Goal: Information Seeking & Learning: Learn about a topic

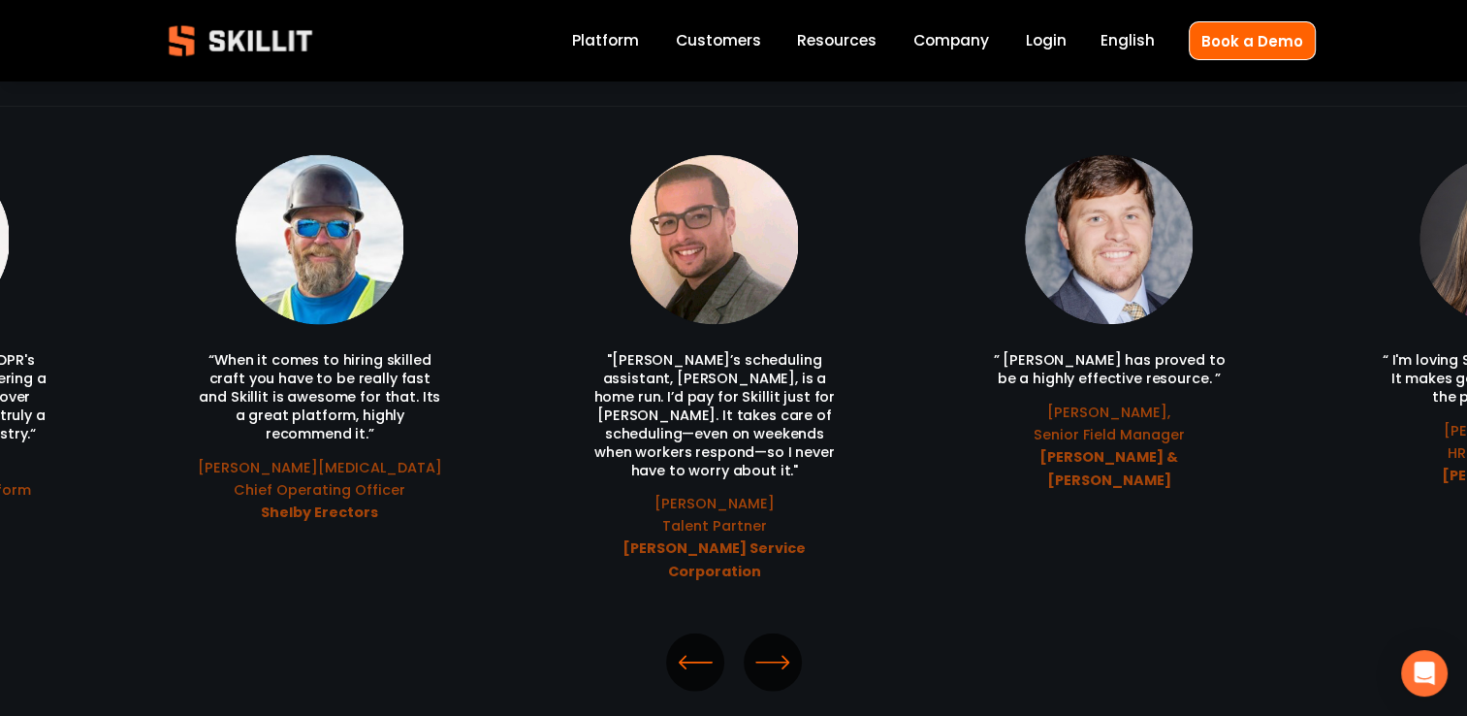
scroll to position [4170, 0]
click at [780, 644] on icon "\a \a \a Next\a \a" at bounding box center [772, 661] width 35 height 35
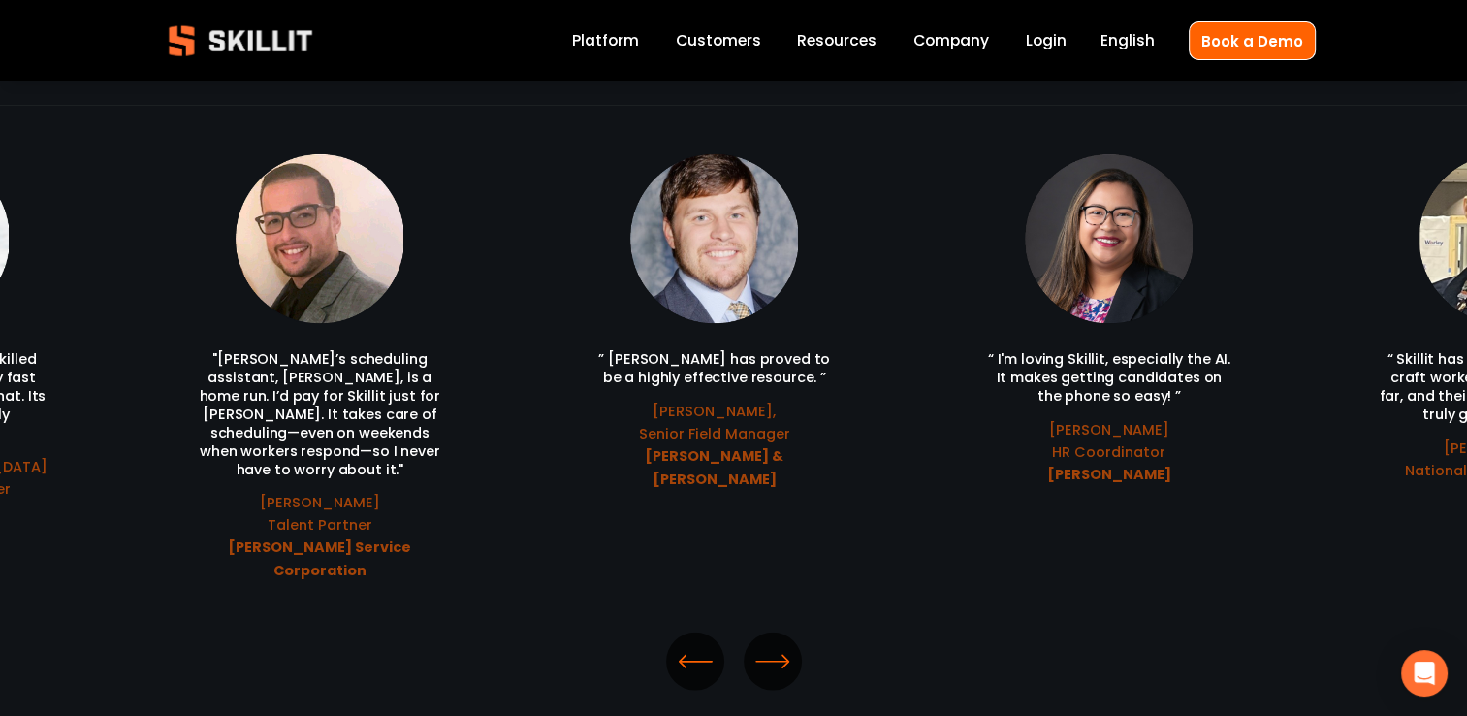
click at [780, 644] on icon "\a \a \a Next\a \a" at bounding box center [772, 661] width 35 height 35
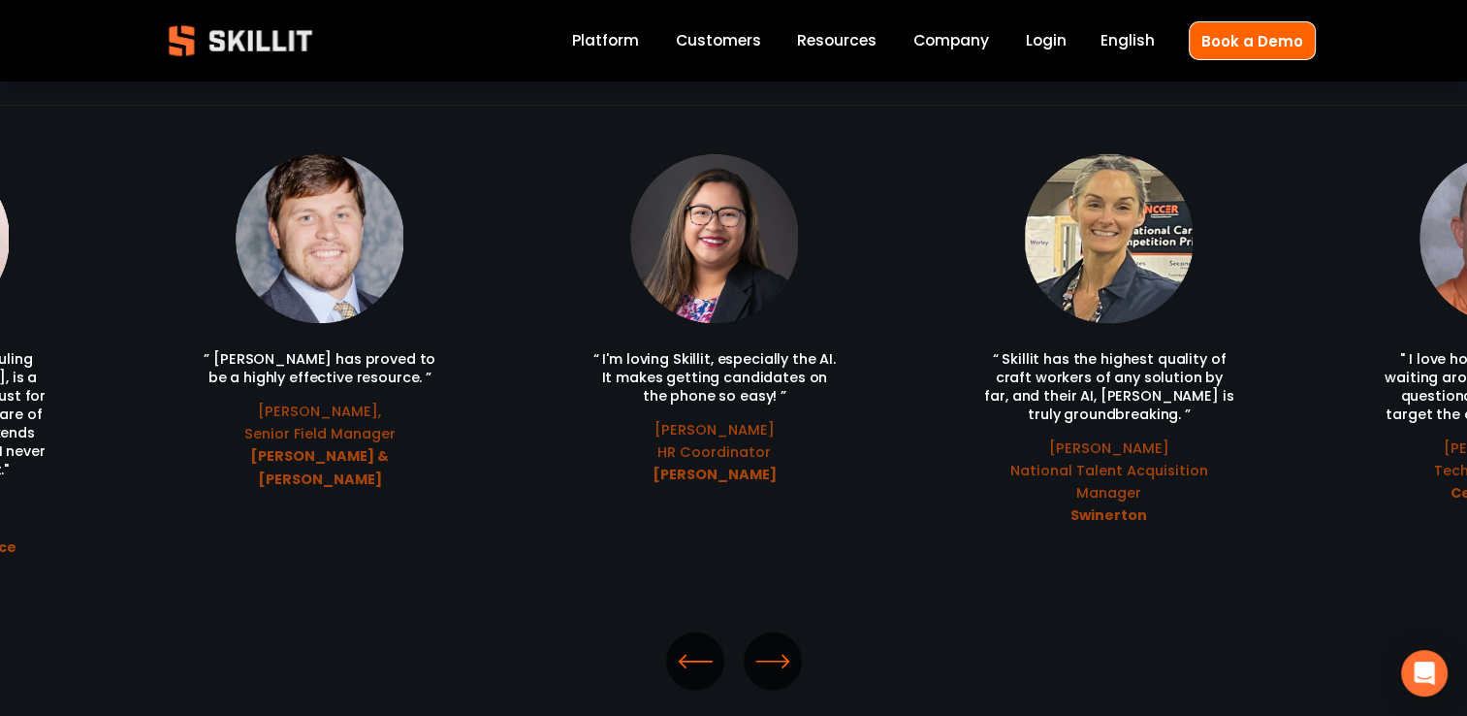
click at [780, 644] on icon "\a \a \a Next\a \a" at bounding box center [772, 661] width 35 height 35
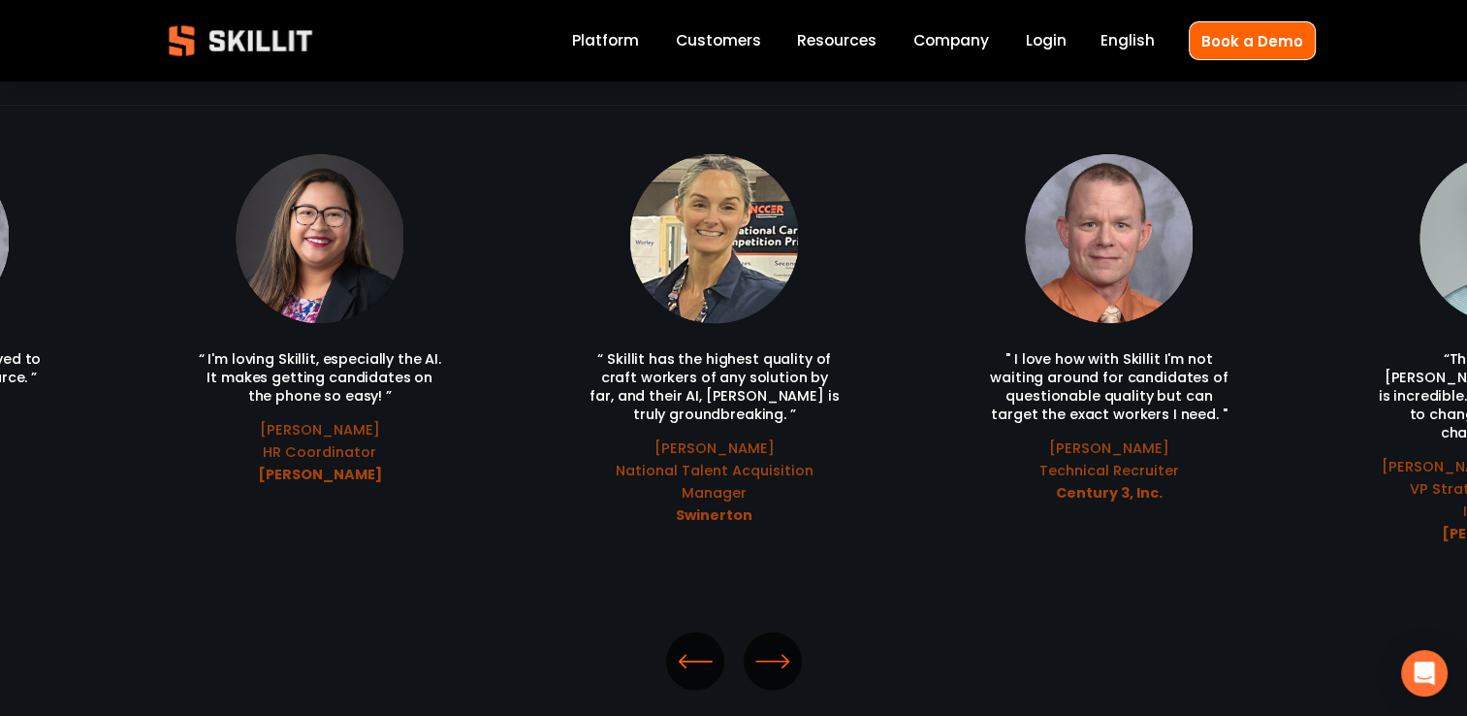
click at [780, 644] on icon "\a \a \a Next\a \a" at bounding box center [772, 661] width 35 height 35
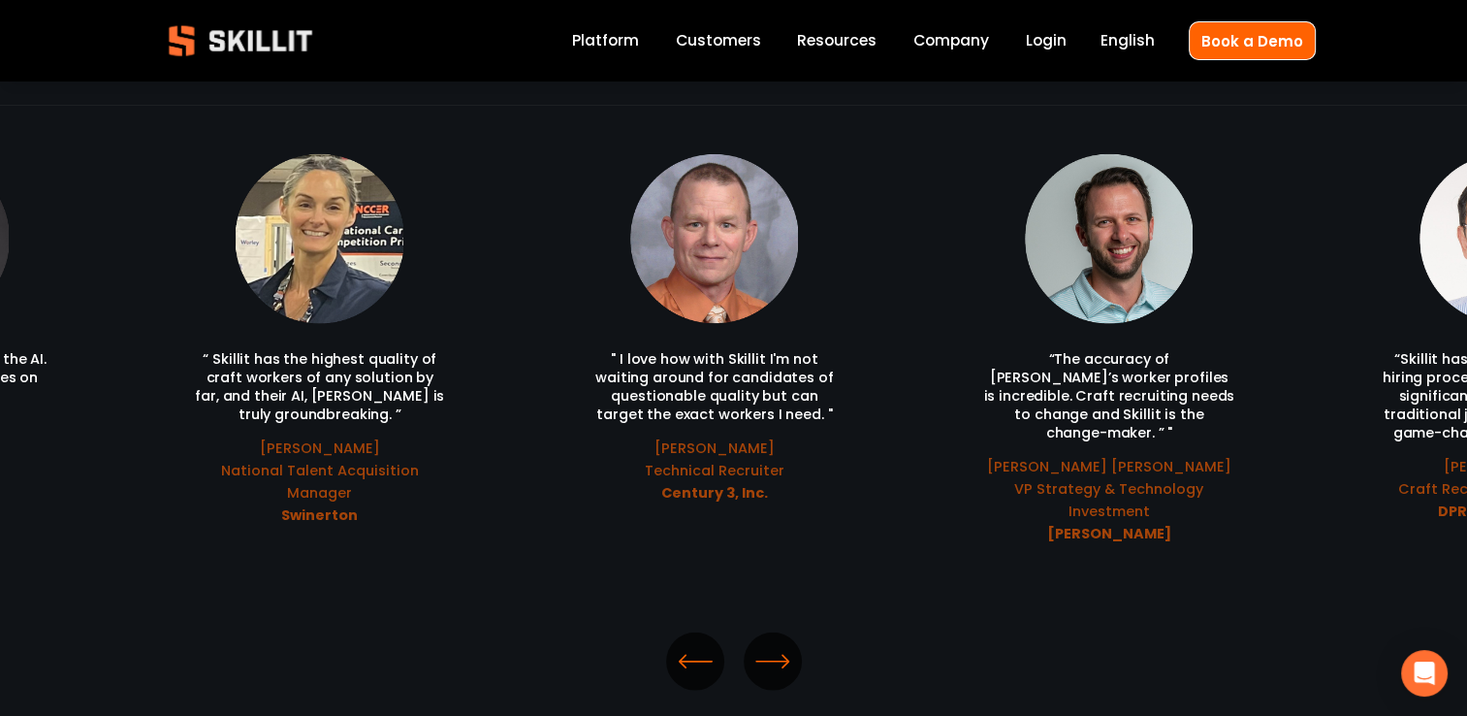
click at [780, 644] on icon "\a \a \a Next\a \a" at bounding box center [772, 661] width 35 height 35
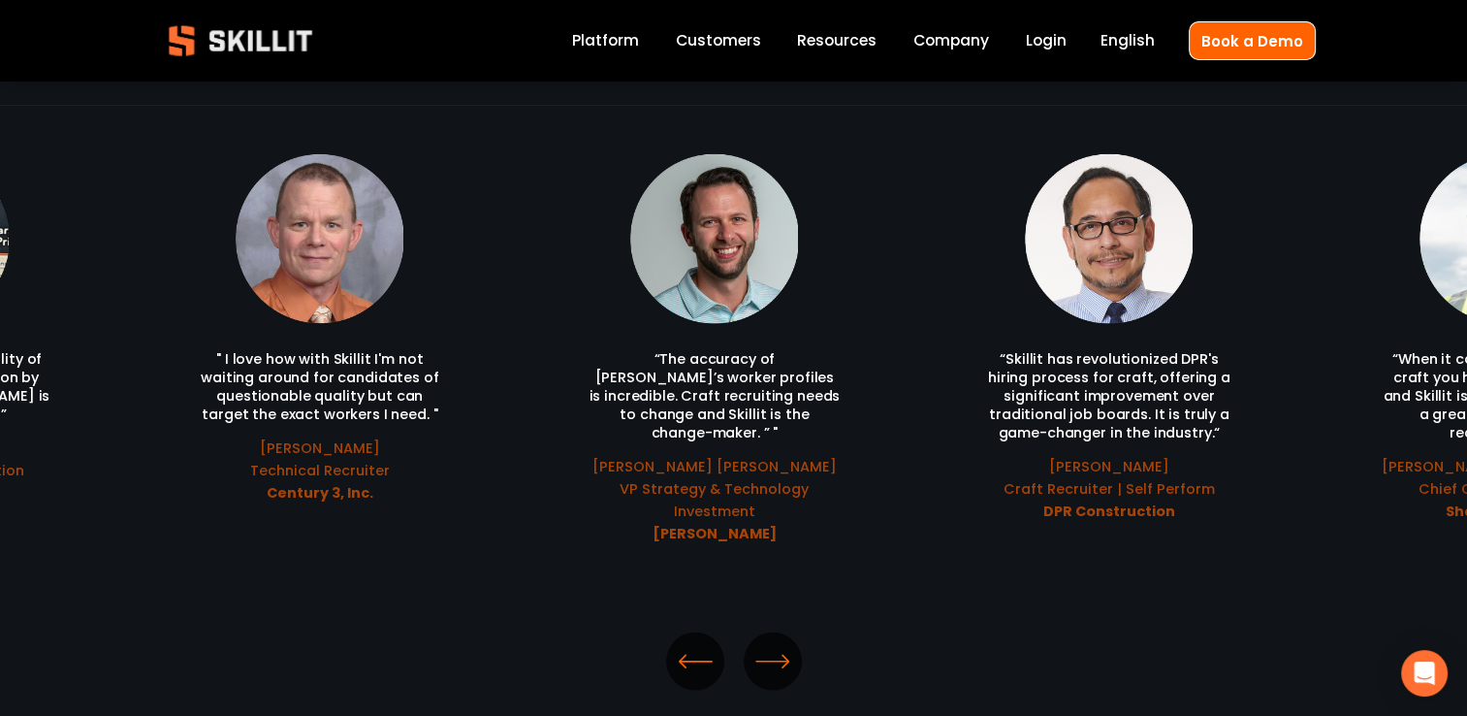
click at [780, 644] on icon "\a \a \a Next\a \a" at bounding box center [772, 661] width 35 height 35
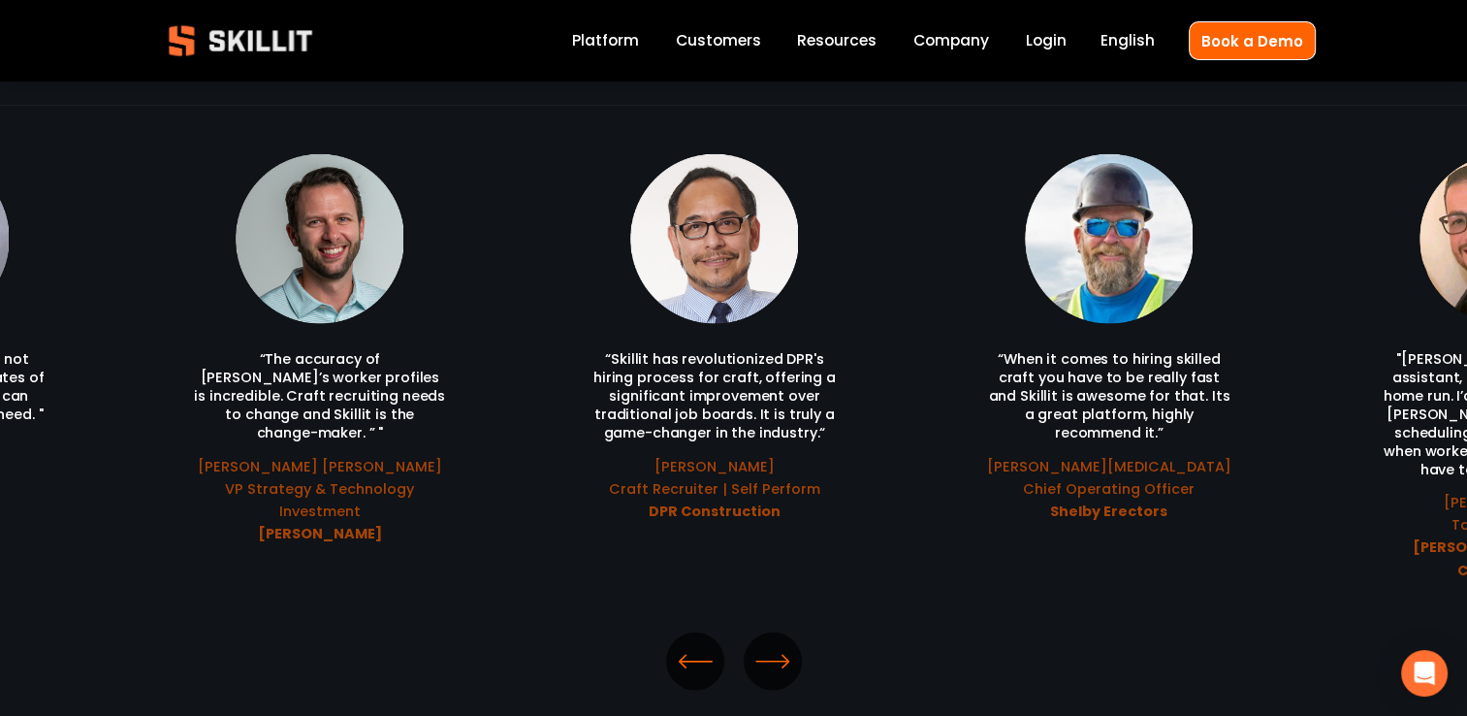
click at [780, 644] on icon "\a \a \a Next\a \a" at bounding box center [772, 661] width 35 height 35
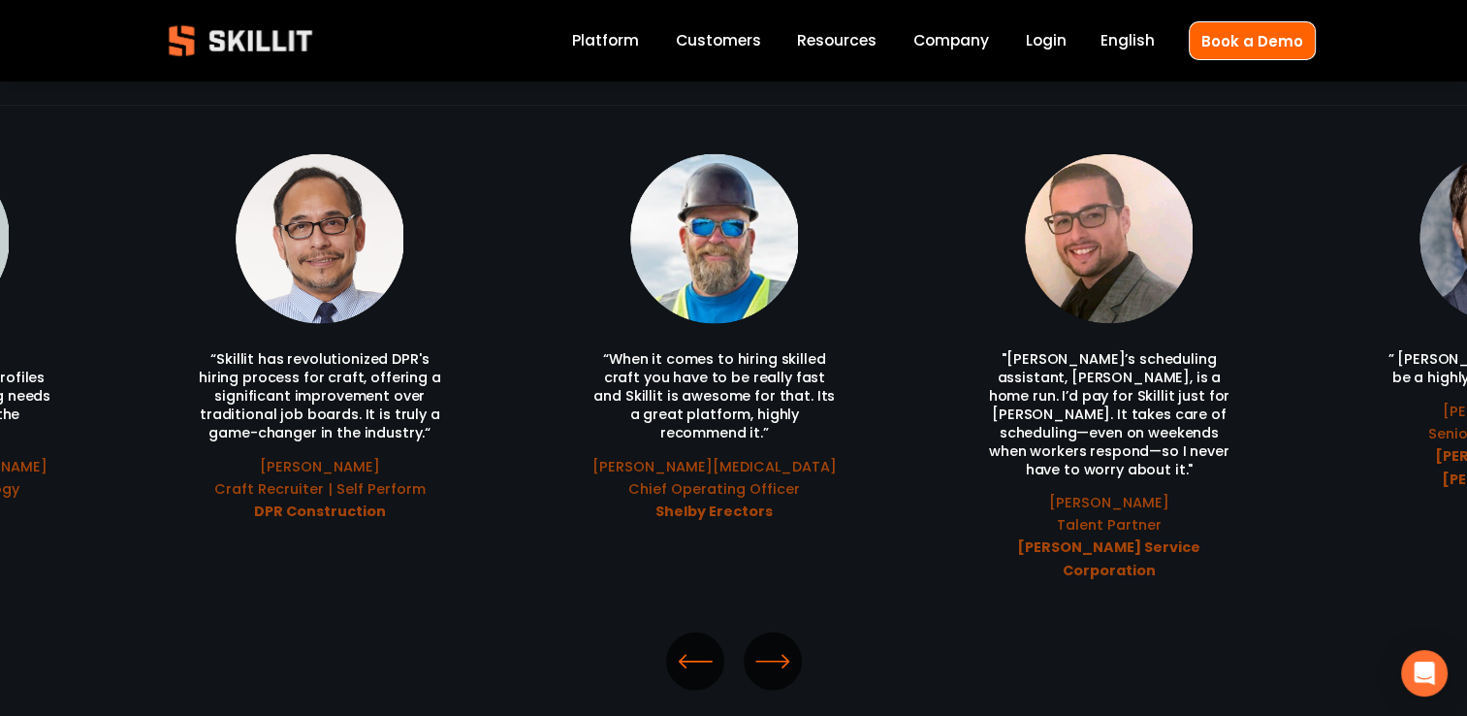
click at [980, 32] on link "Company" at bounding box center [951, 41] width 76 height 26
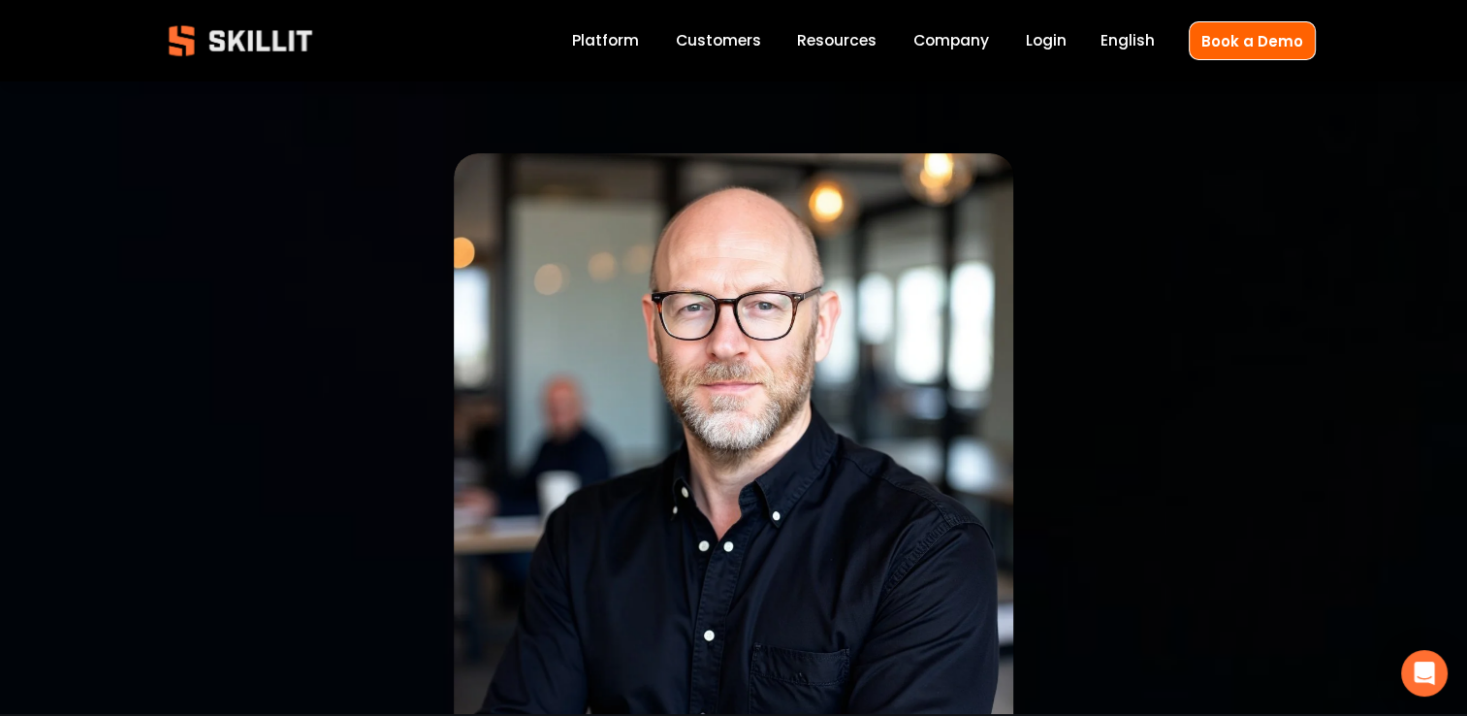
click at [0, 0] on span "Pricing" at bounding box center [0, 0] width 0 height 0
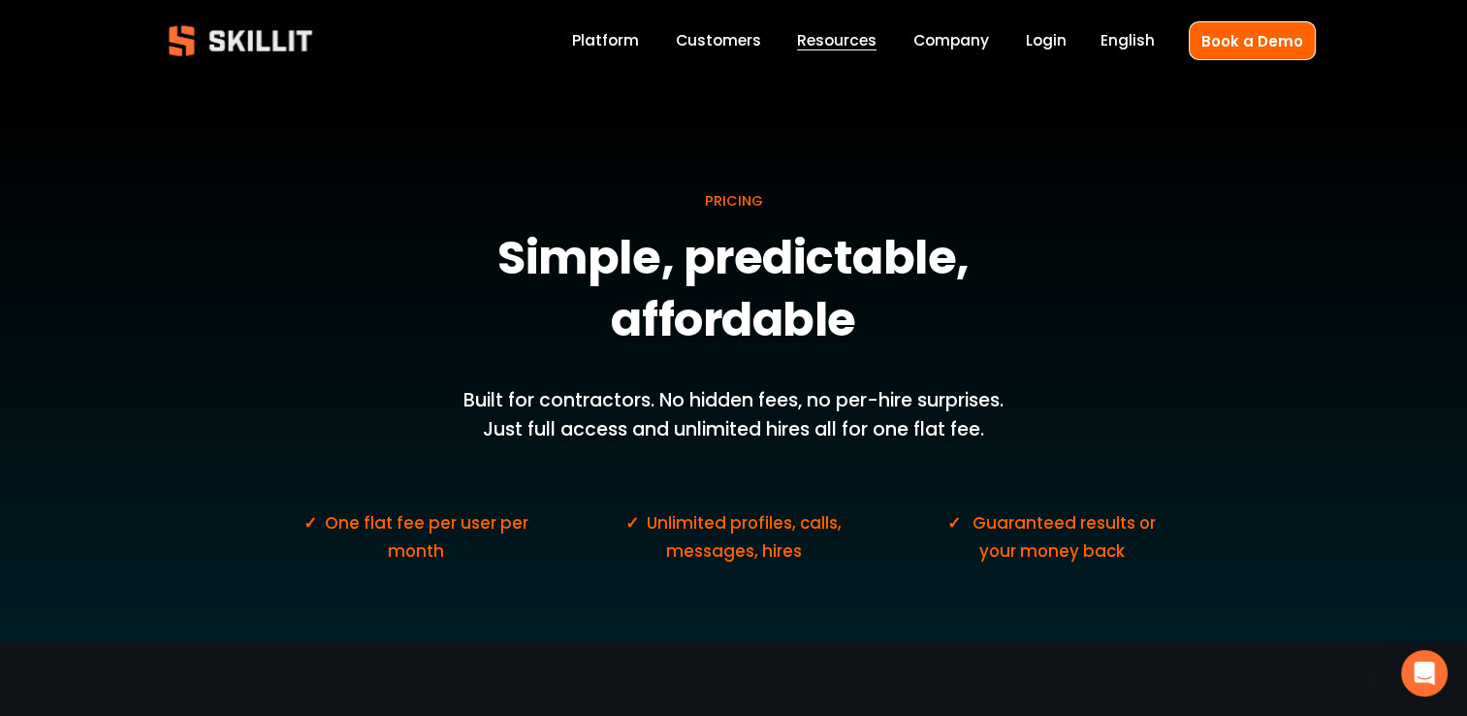
click at [725, 45] on link "Customers" at bounding box center [717, 41] width 85 height 26
